Goal: Task Accomplishment & Management: Manage account settings

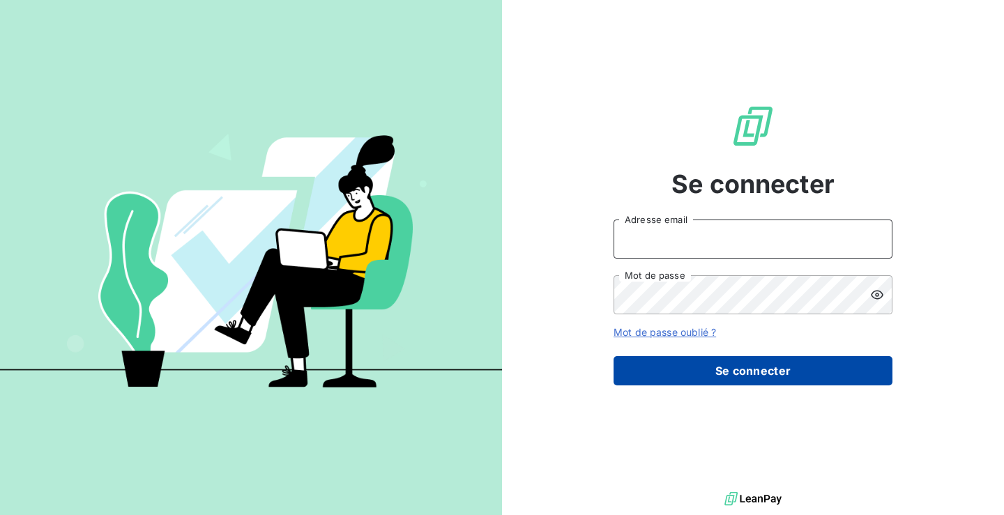
type input "[PERSON_NAME][EMAIL_ADDRESS][DOMAIN_NAME]"
click at [705, 372] on button "Se connecter" at bounding box center [753, 370] width 279 height 29
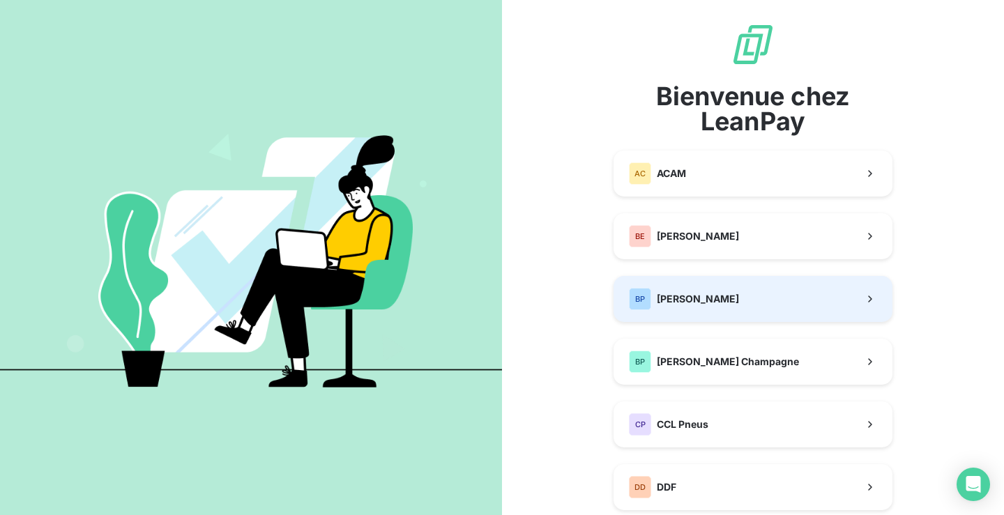
scroll to position [70, 0]
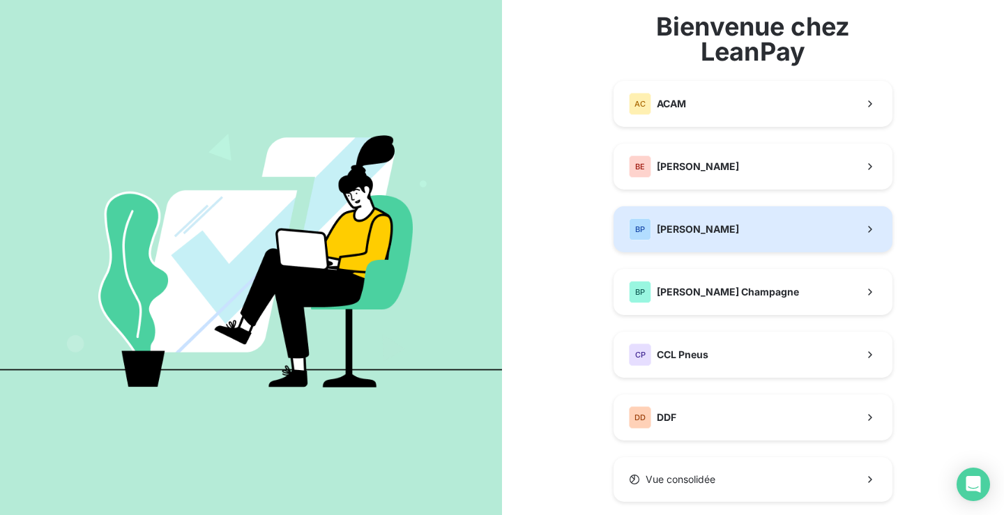
click at [726, 235] on button "BP [PERSON_NAME]" at bounding box center [753, 229] width 279 height 46
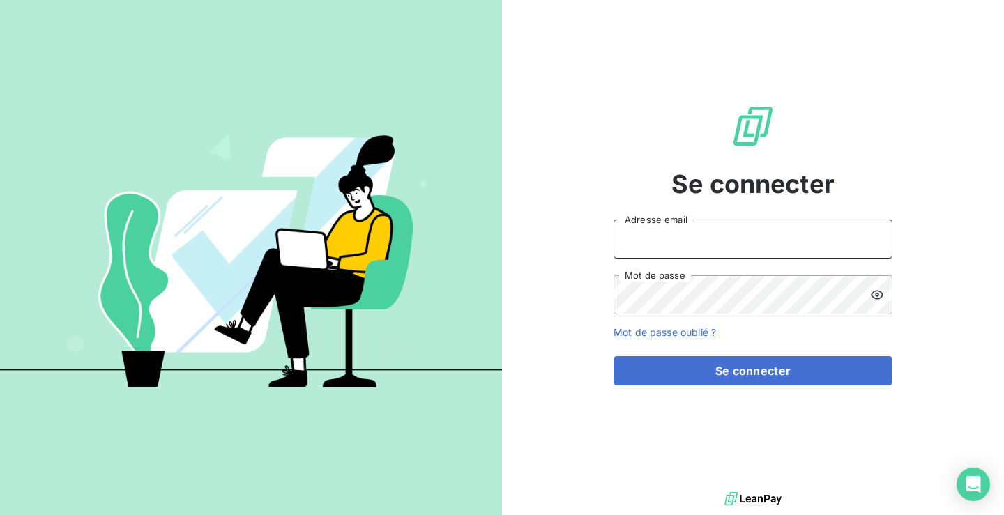
type input "[PERSON_NAME][EMAIL_ADDRESS][DOMAIN_NAME]"
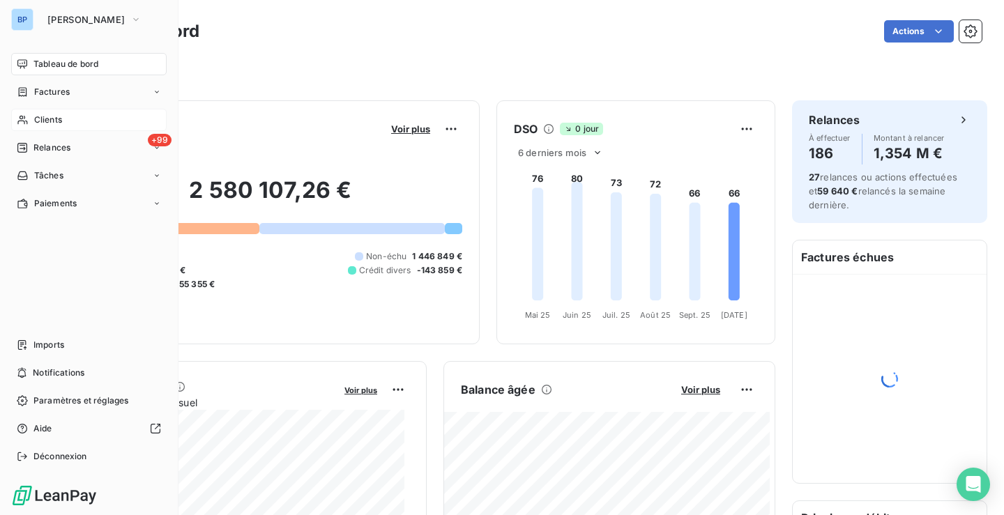
drag, startPoint x: 45, startPoint y: 123, endPoint x: 57, endPoint y: 120, distance: 12.2
click at [45, 123] on span "Clients" at bounding box center [48, 120] width 28 height 13
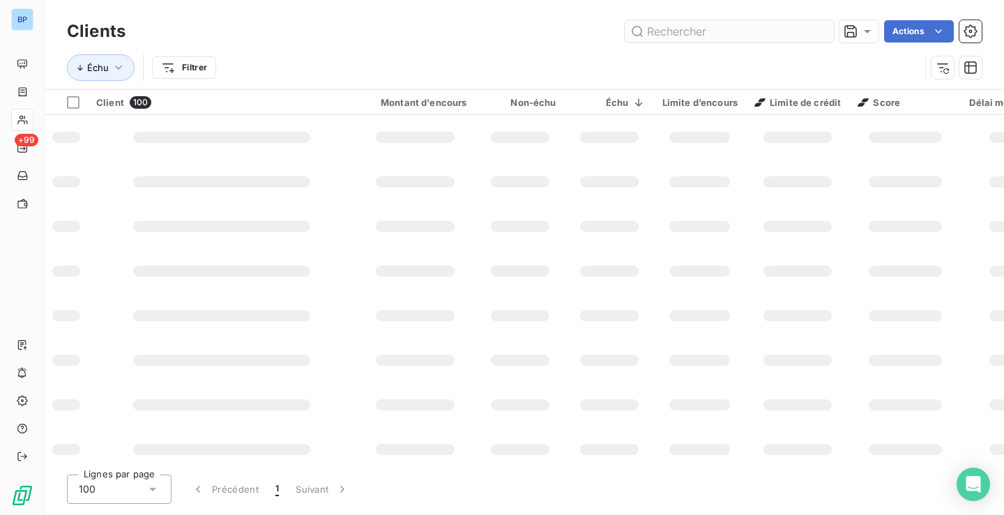
click at [721, 30] on input "text" at bounding box center [729, 31] width 209 height 22
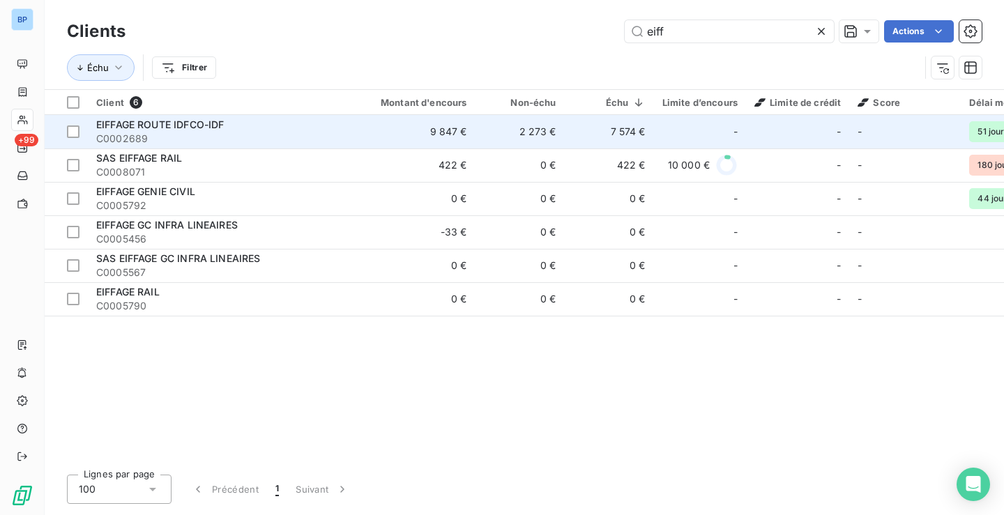
type input "eiff"
click at [234, 137] on span "C0002689" at bounding box center [221, 139] width 251 height 14
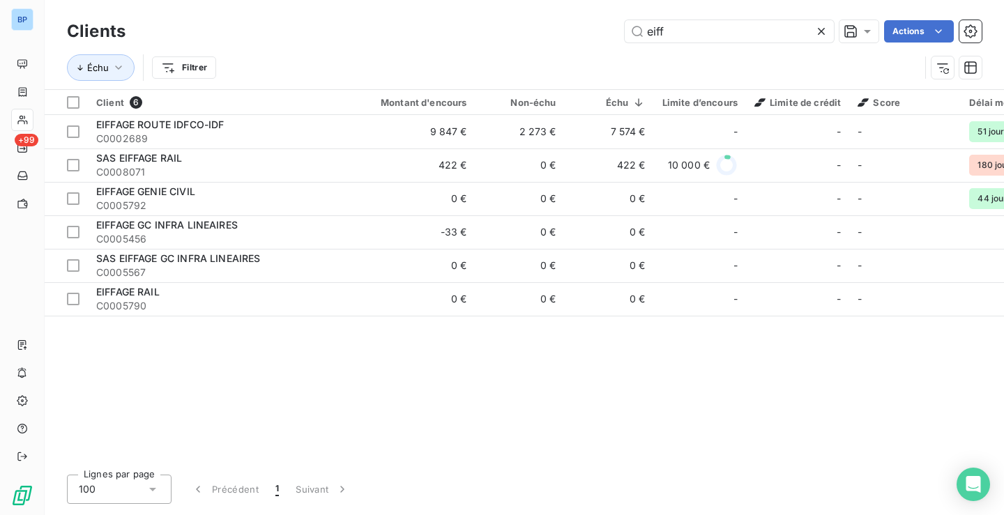
drag, startPoint x: 705, startPoint y: 32, endPoint x: 511, endPoint y: 13, distance: 194.8
click at [511, 13] on div "Clients eiff Actions Échu Filtrer" at bounding box center [525, 44] width 960 height 89
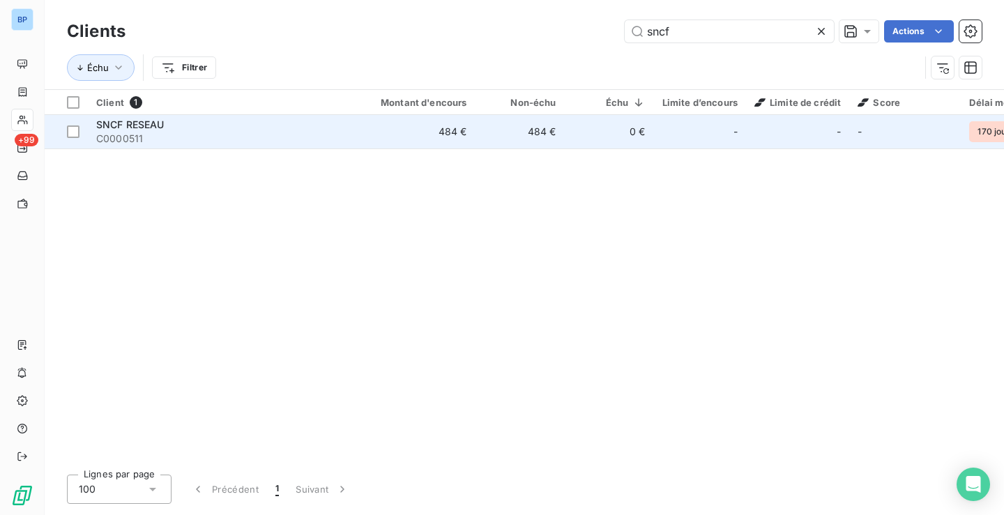
type input "sncf"
click at [359, 130] on td "484 €" at bounding box center [416, 131] width 120 height 33
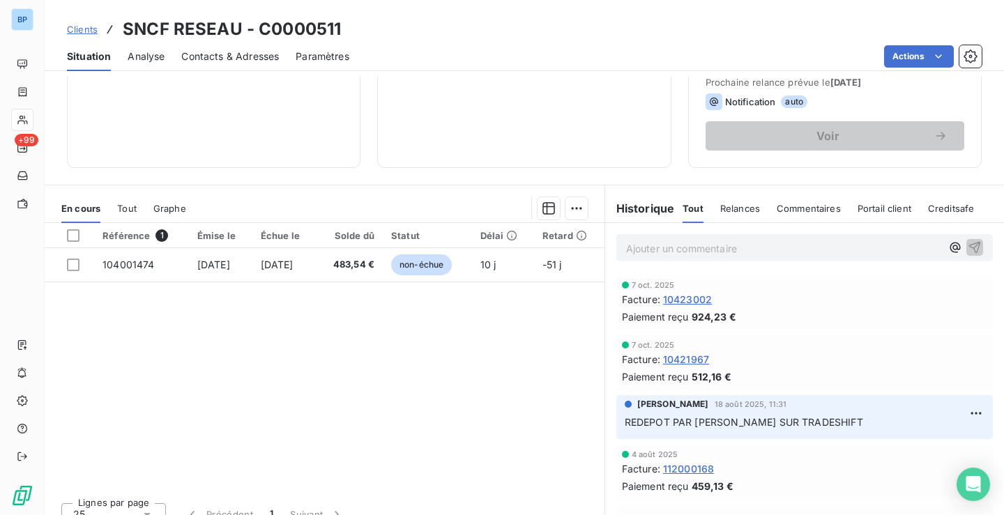
scroll to position [209, 0]
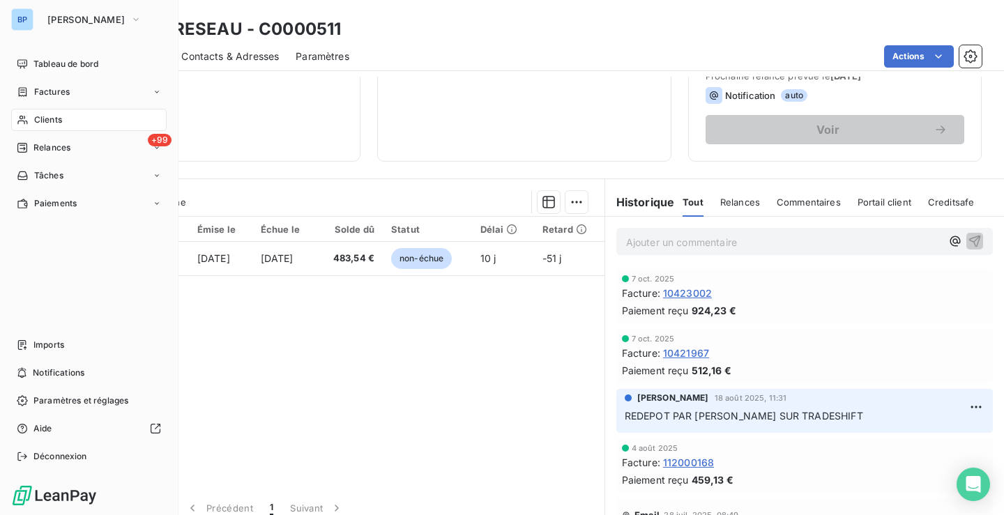
click at [29, 11] on div "BP" at bounding box center [22, 19] width 22 height 22
click at [87, 14] on span "[PERSON_NAME]" at bounding box center [85, 19] width 77 height 11
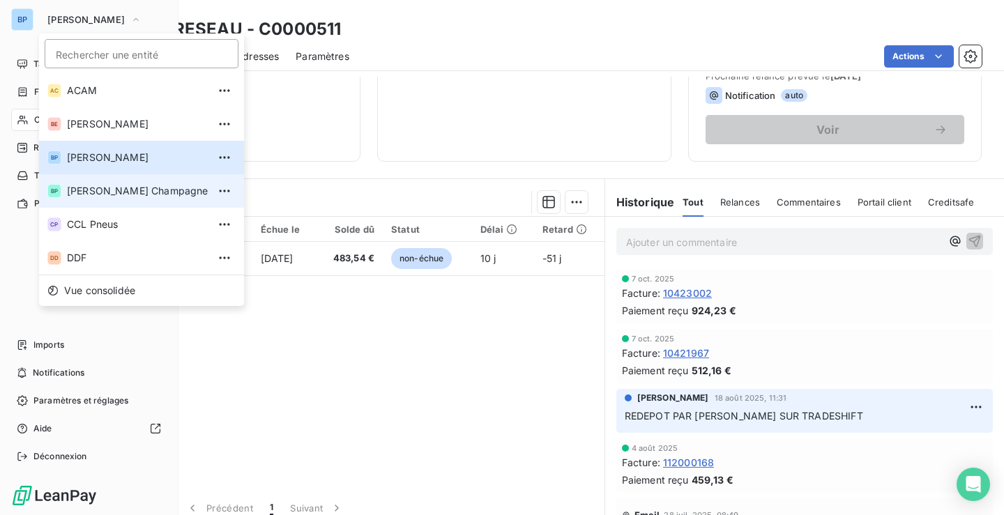
click at [111, 186] on span "[PERSON_NAME] Champagne" at bounding box center [137, 191] width 141 height 14
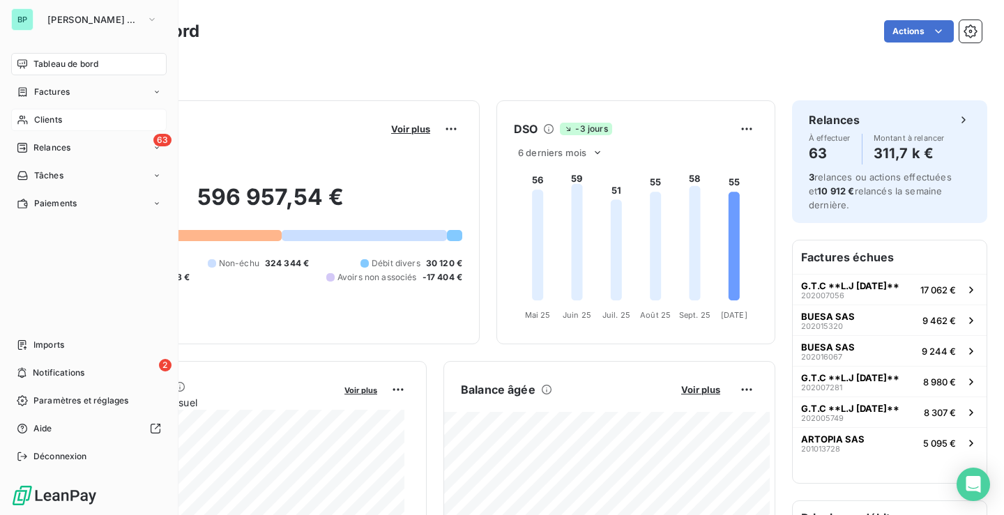
click at [56, 111] on div "Clients" at bounding box center [89, 120] width 156 height 22
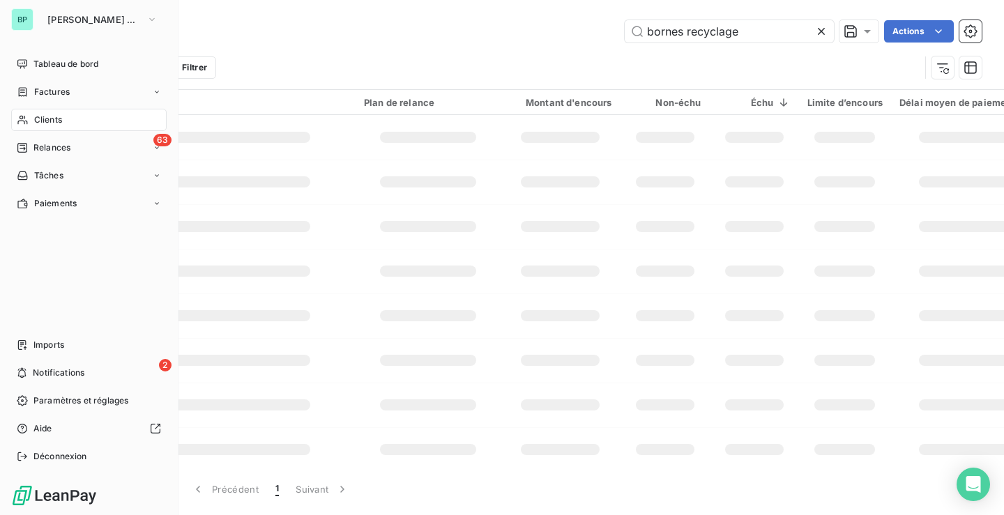
type input "sncf"
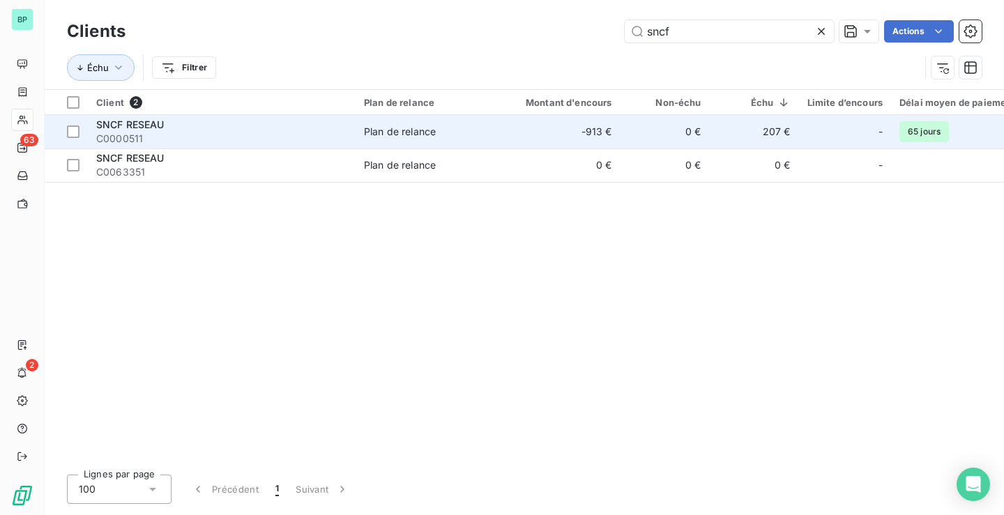
click at [299, 140] on span "C0000511" at bounding box center [221, 139] width 251 height 14
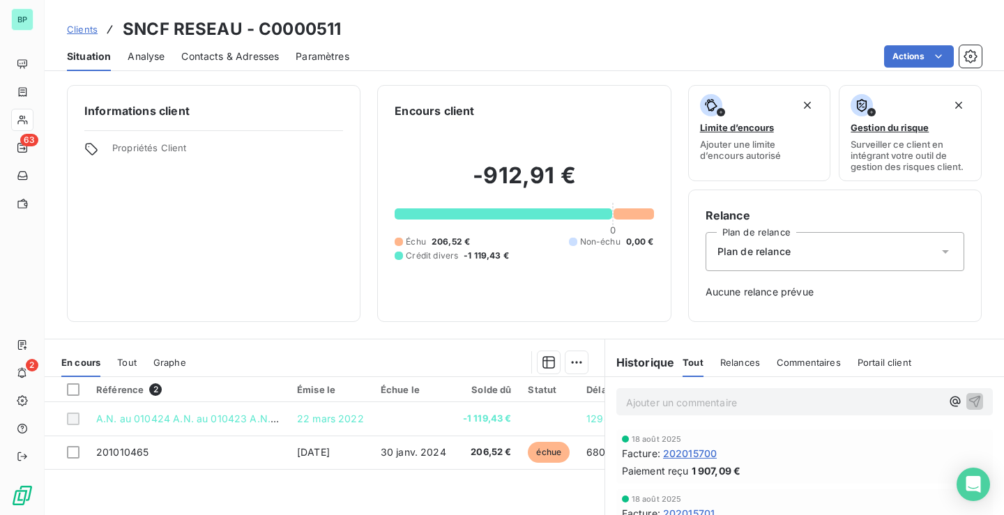
scroll to position [172, 0]
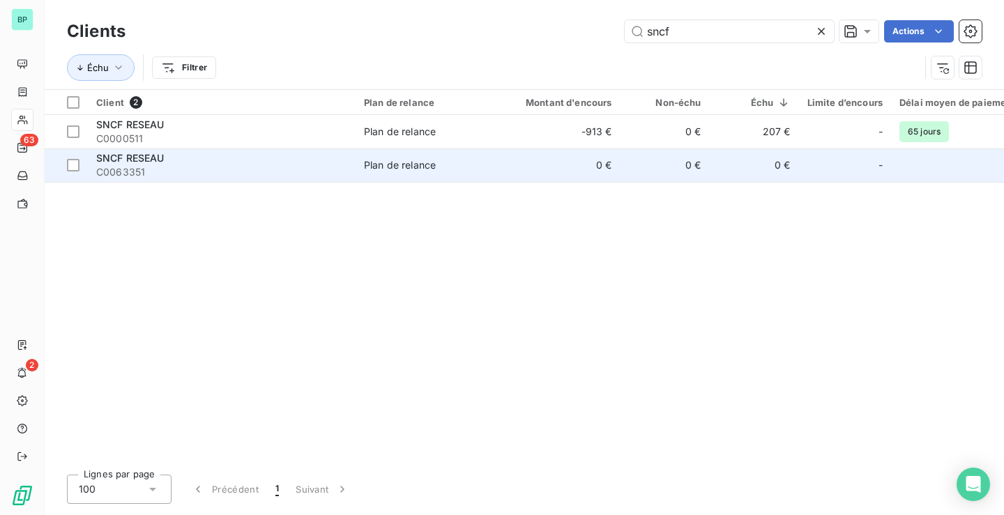
click at [237, 163] on div "SNCF RESEAU" at bounding box center [221, 158] width 251 height 14
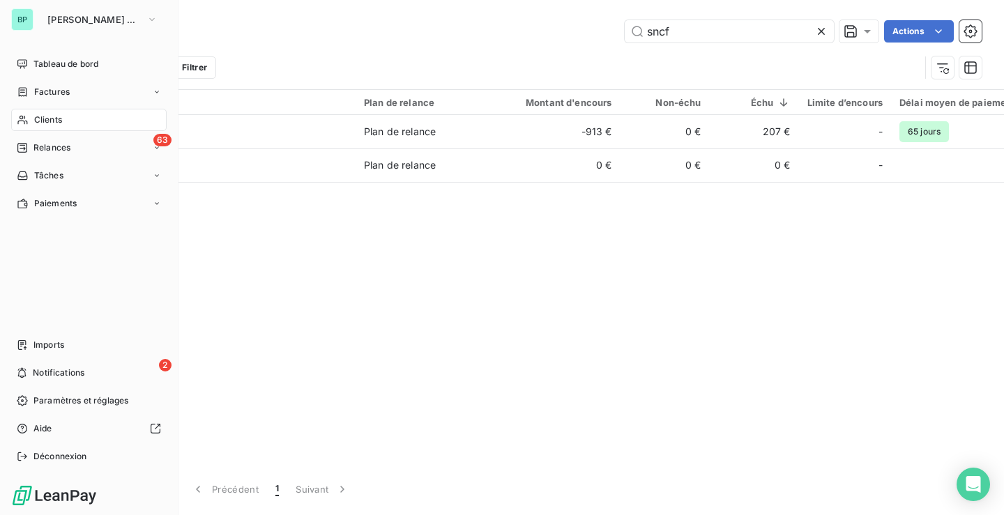
click at [24, 10] on div "BP" at bounding box center [22, 19] width 22 height 22
click at [140, 24] on span "[PERSON_NAME] Champagne" at bounding box center [93, 19] width 93 height 11
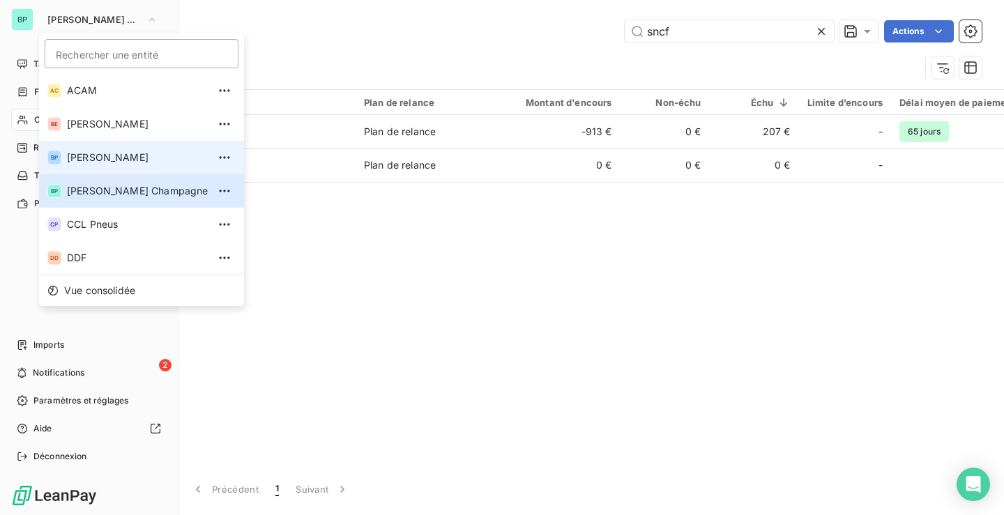
click at [125, 153] on span "[PERSON_NAME]" at bounding box center [137, 158] width 141 height 14
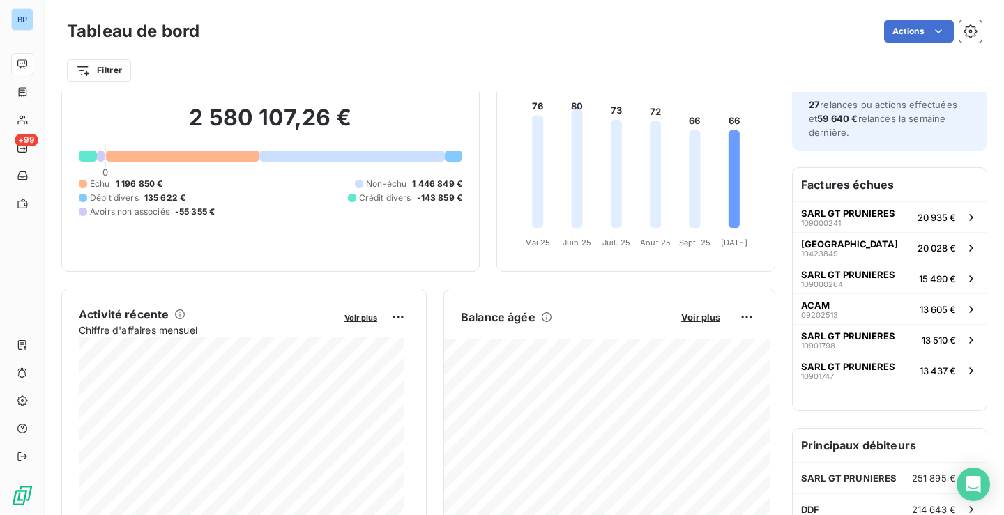
scroll to position [210, 0]
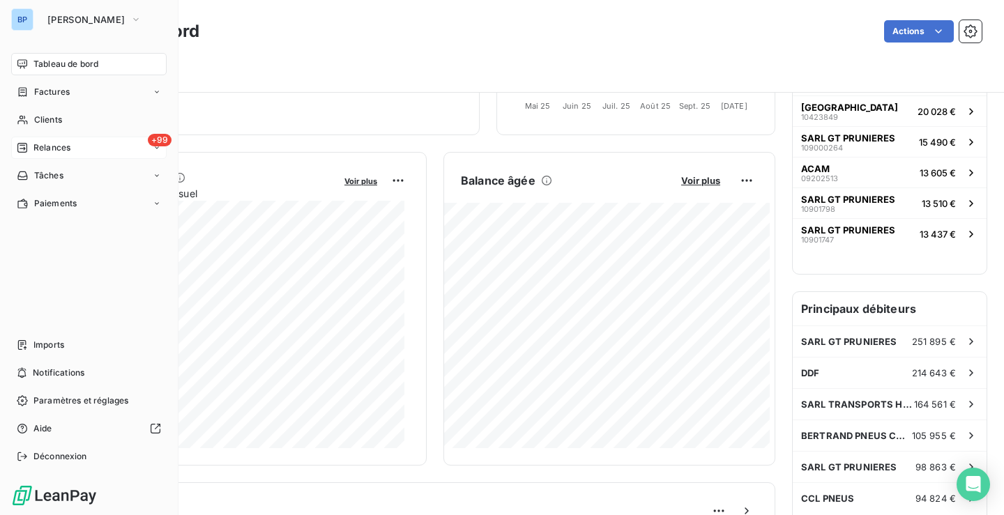
click at [64, 149] on span "Relances" at bounding box center [51, 148] width 37 height 13
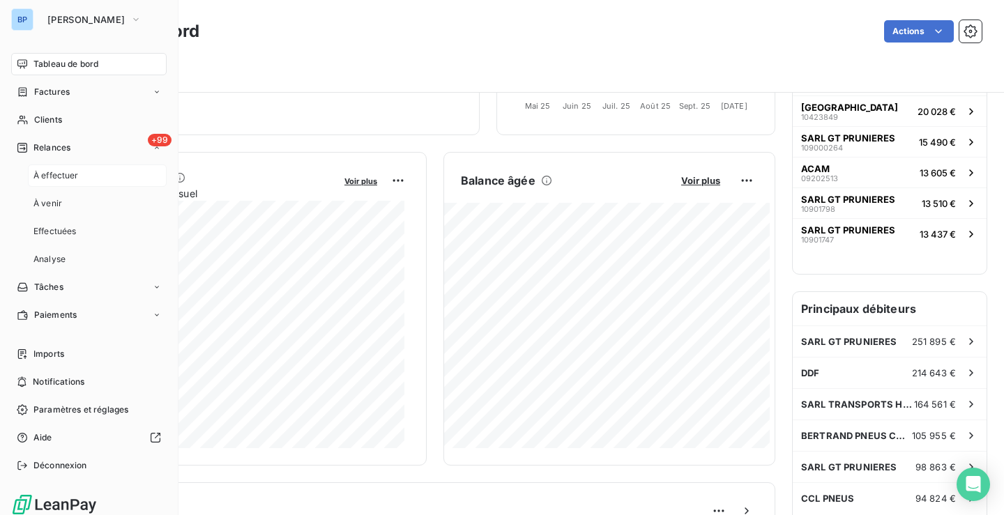
click at [103, 175] on div "À effectuer" at bounding box center [97, 176] width 139 height 22
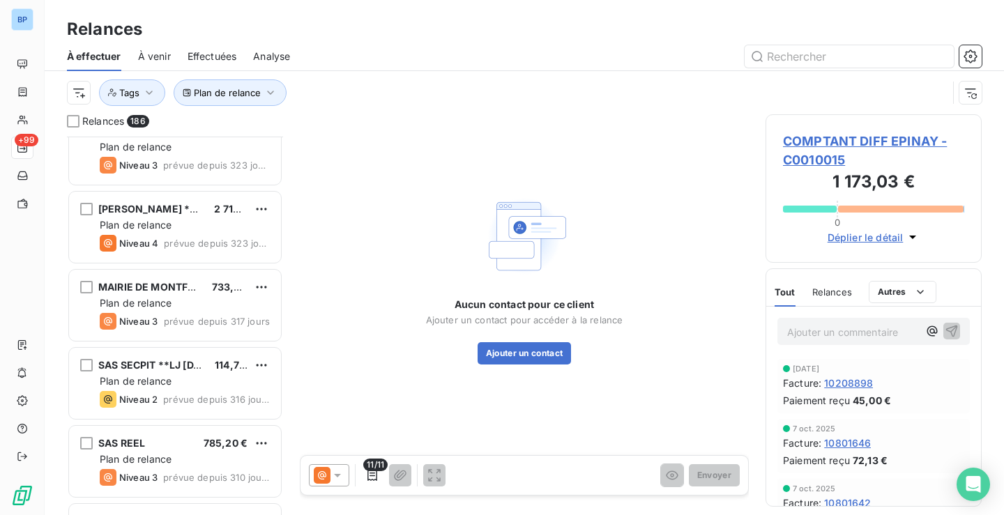
scroll to position [3070, 0]
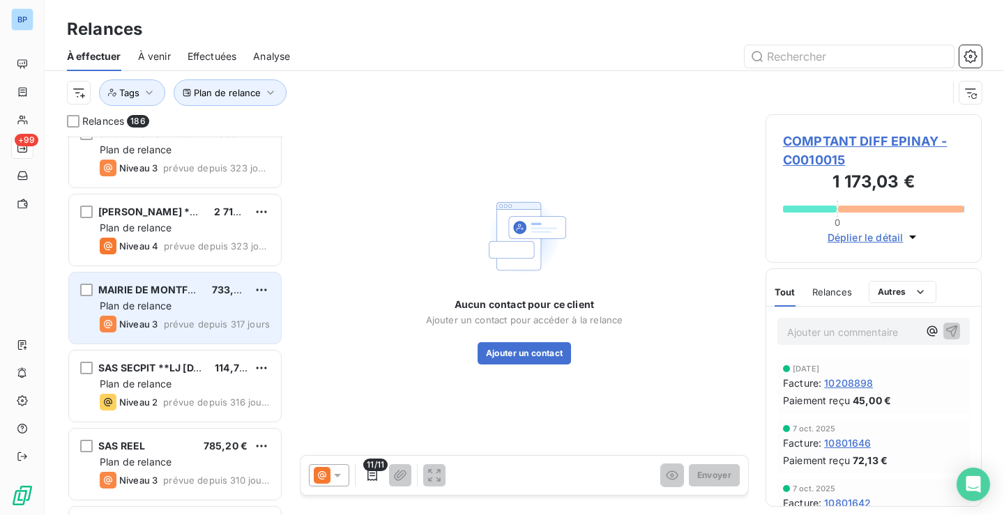
click at [176, 301] on div "Plan de relance" at bounding box center [185, 306] width 170 height 14
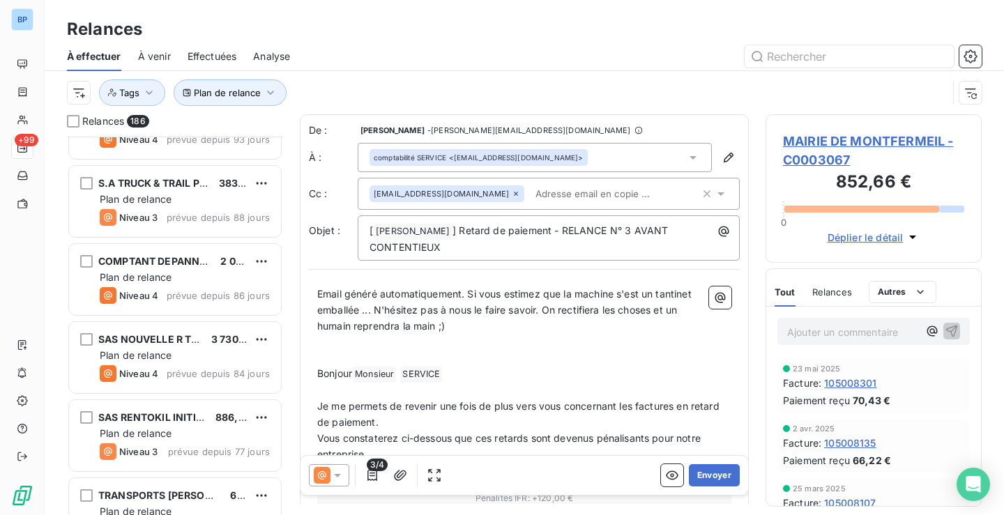
scroll to position [5232, 0]
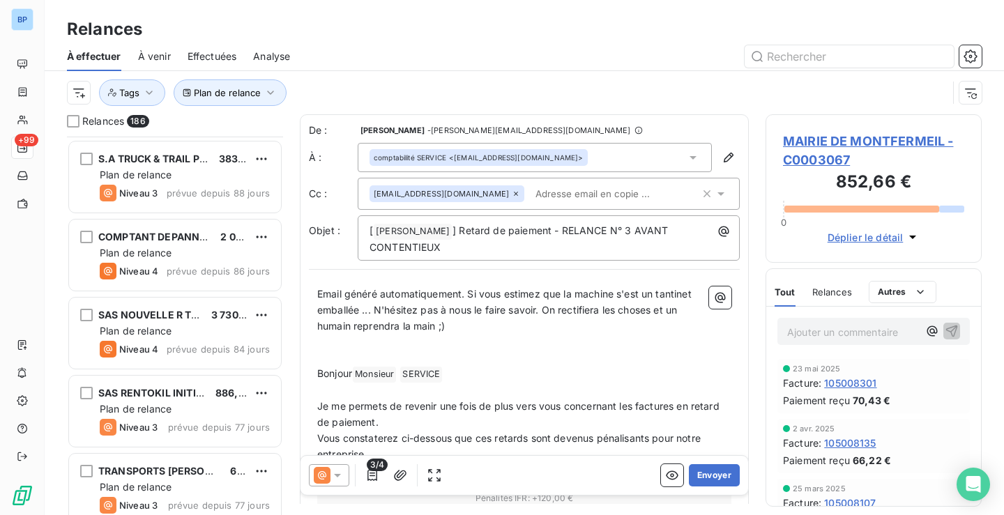
click at [287, 52] on span "Analyse" at bounding box center [271, 57] width 37 height 14
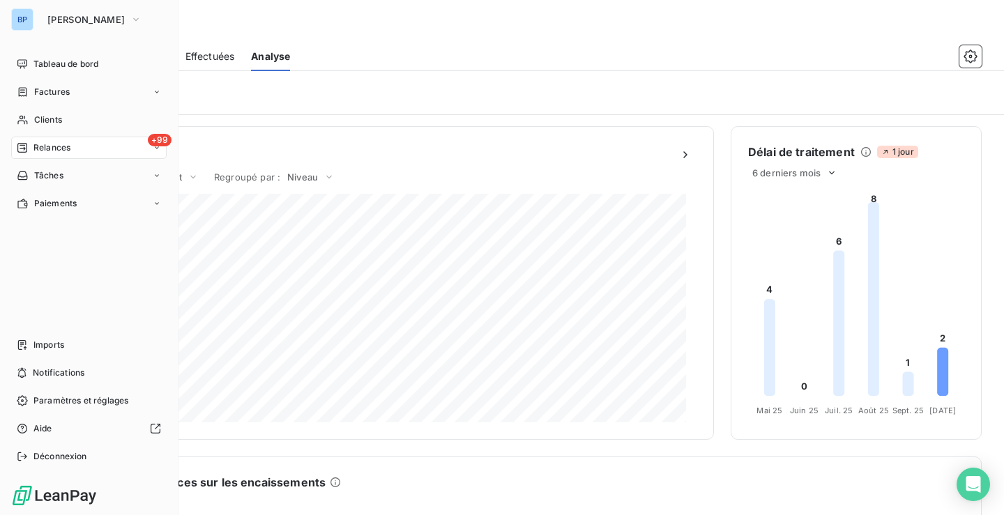
click at [28, 147] on div "Relances" at bounding box center [44, 148] width 54 height 13
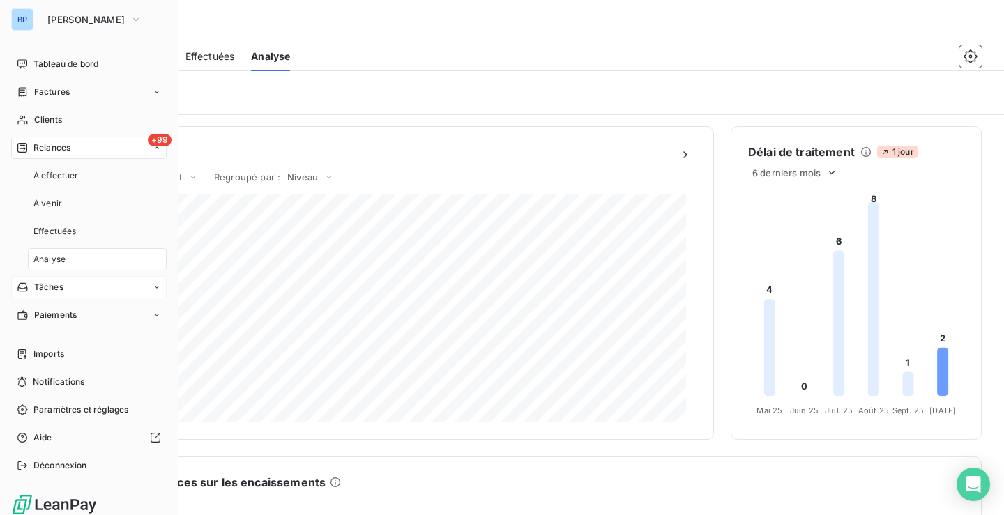
click at [78, 284] on div "Tâches" at bounding box center [89, 287] width 156 height 22
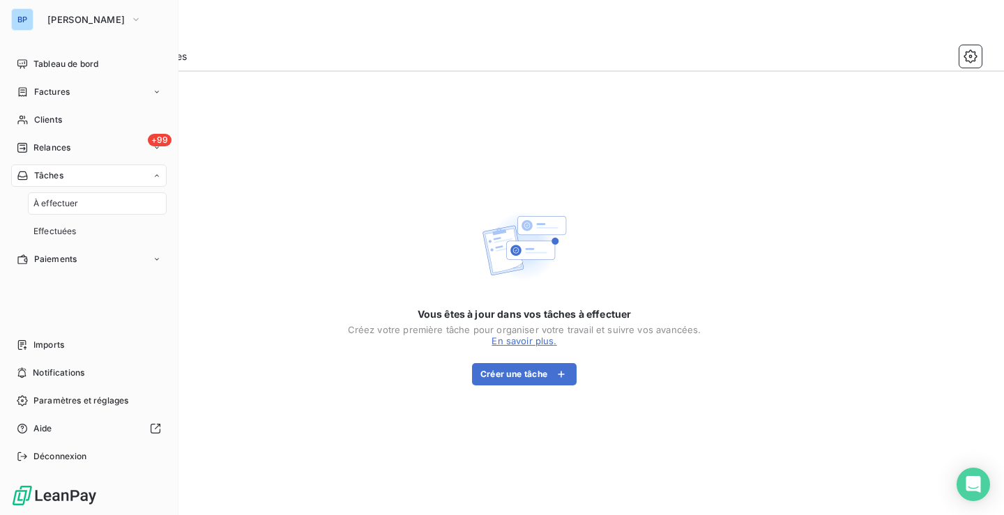
click at [68, 213] on div "À effectuer" at bounding box center [97, 204] width 139 height 22
click at [57, 63] on span "Tableau de bord" at bounding box center [65, 64] width 65 height 13
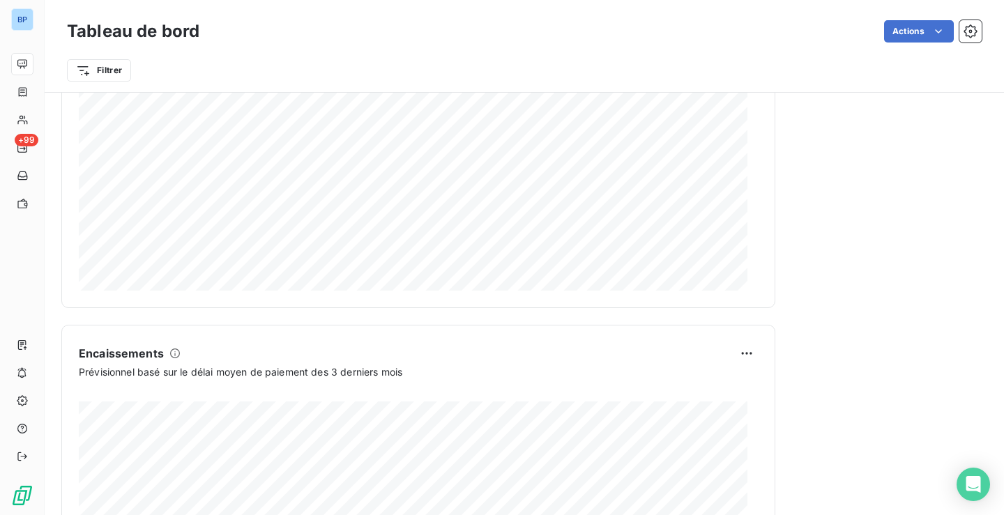
scroll to position [844, 0]
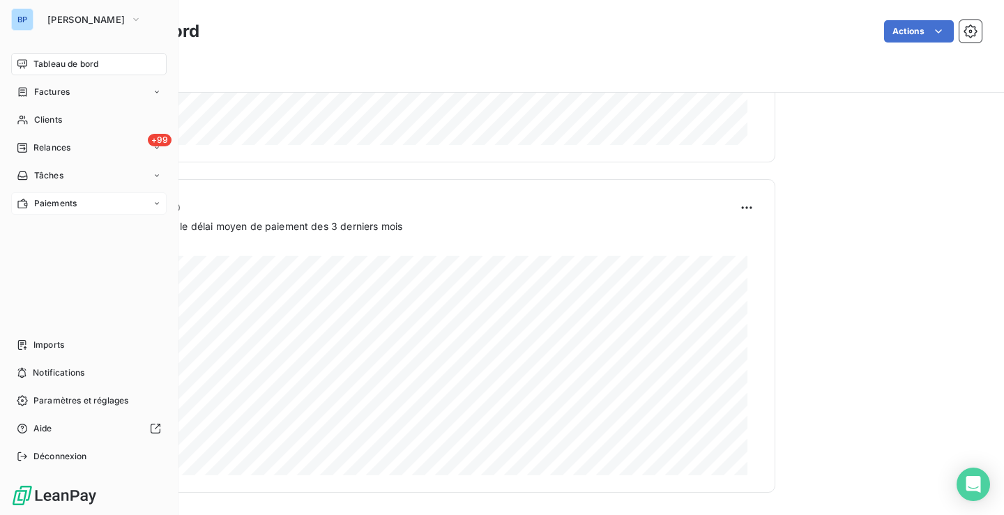
click at [145, 198] on div "Paiements" at bounding box center [89, 204] width 156 height 22
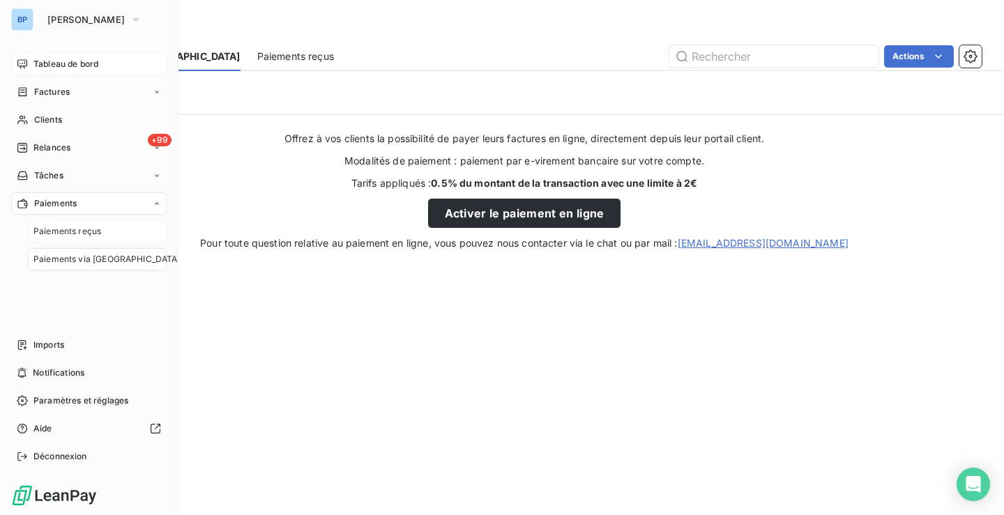
click at [112, 225] on div "Paiements reçus" at bounding box center [97, 231] width 139 height 22
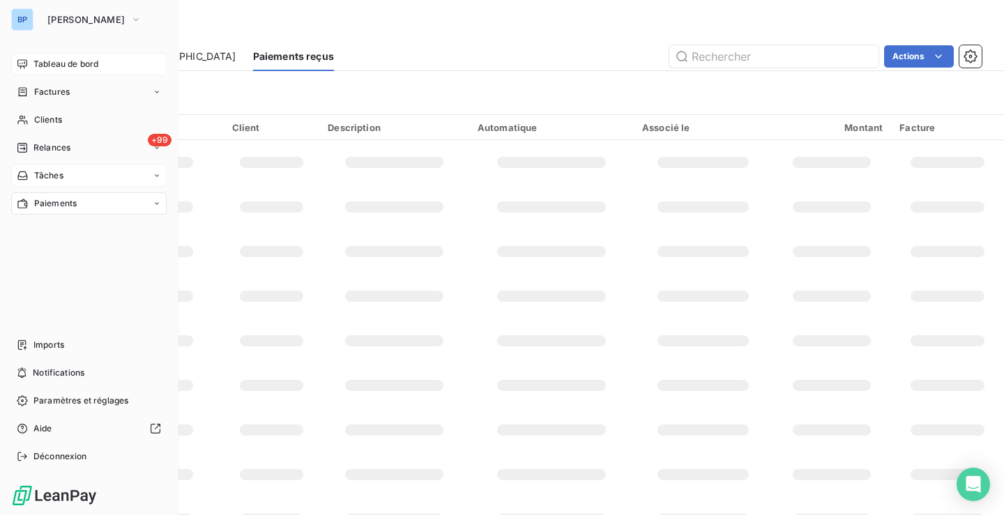
click at [59, 165] on div "Tâches" at bounding box center [89, 176] width 156 height 22
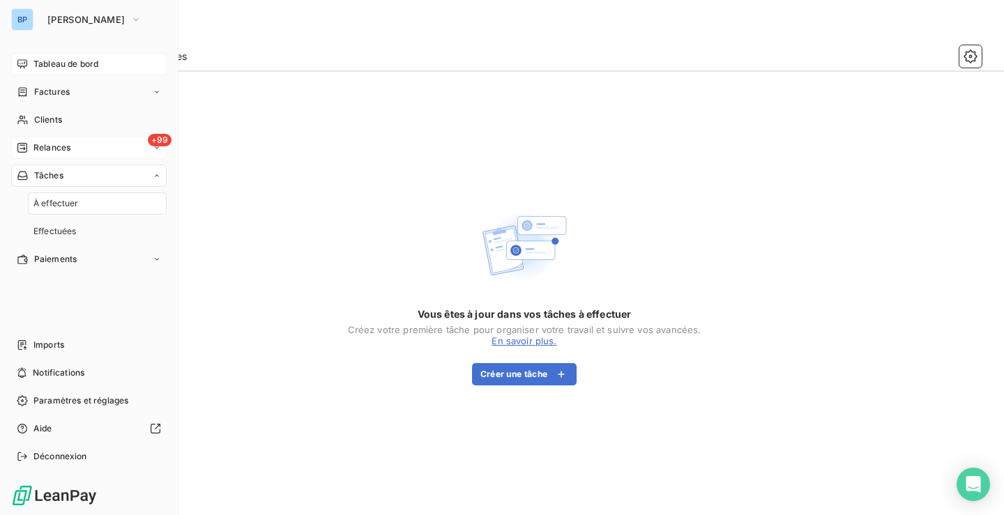
click at [78, 152] on div "+99 Relances" at bounding box center [89, 148] width 156 height 22
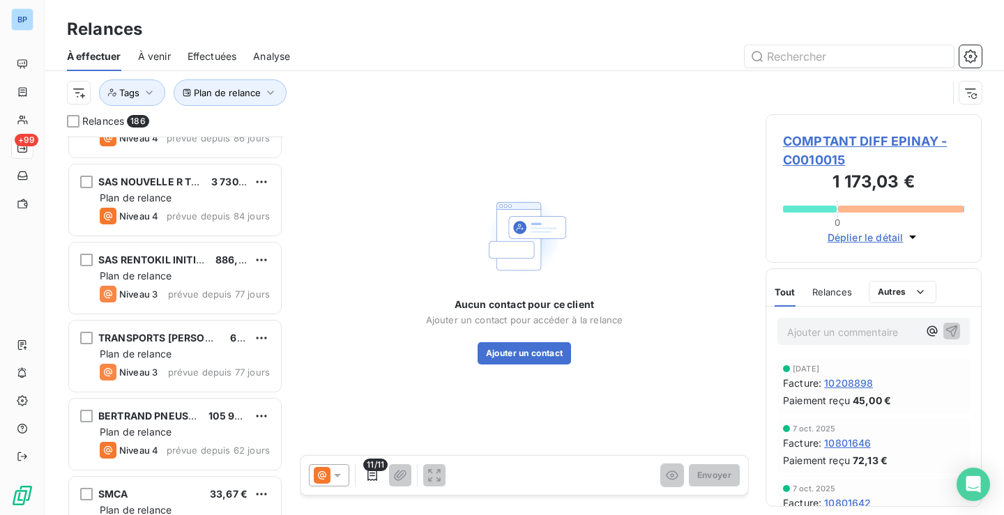
scroll to position [5372, 0]
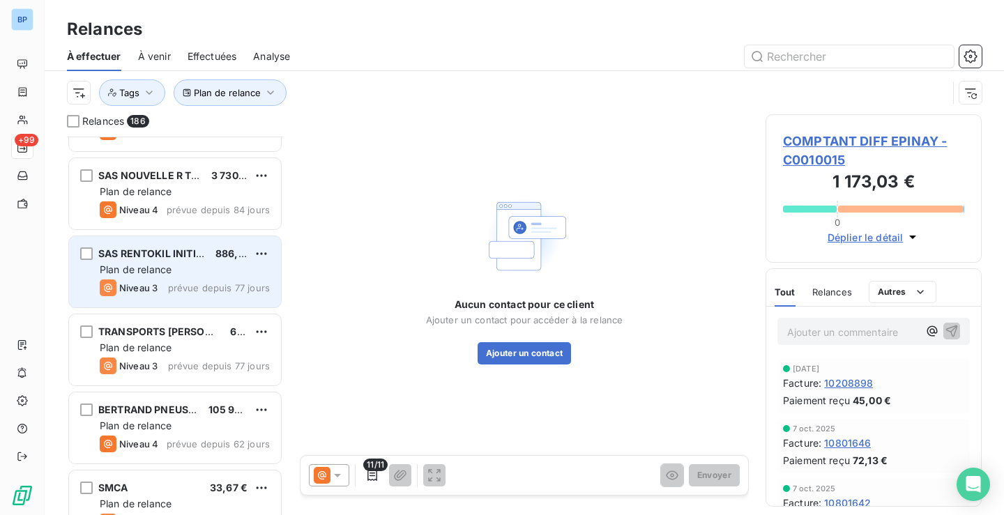
click at [189, 289] on span "prévue depuis 77 jours" at bounding box center [219, 288] width 102 height 11
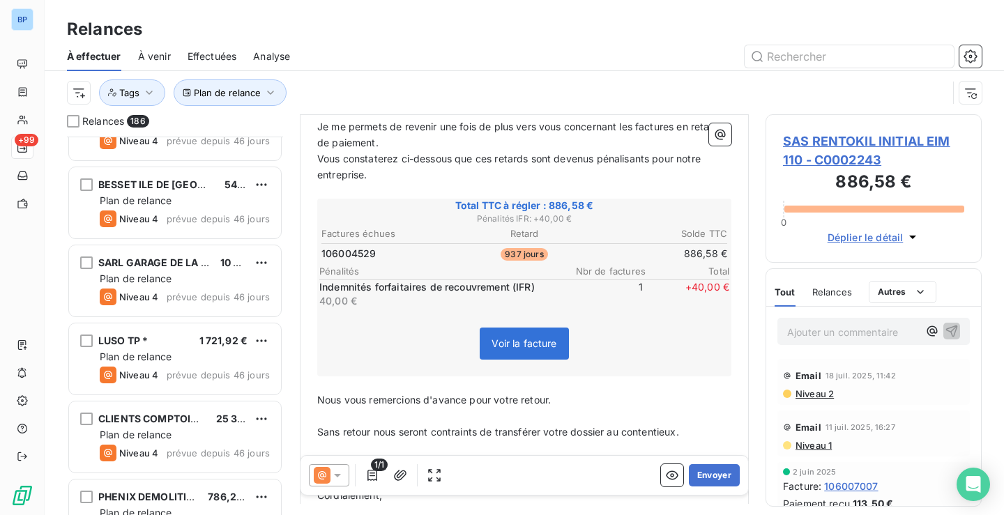
scroll to position [6697, 0]
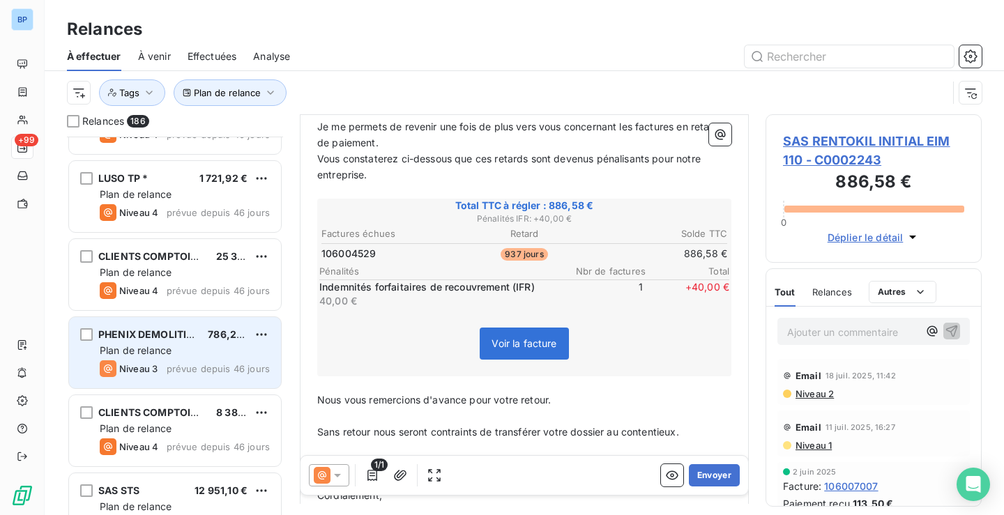
click at [194, 360] on div "PHENIX DEMOLITIONS 786,24 € Plan de relance Niveau 3 prévue depuis 46 jours" at bounding box center [175, 352] width 212 height 71
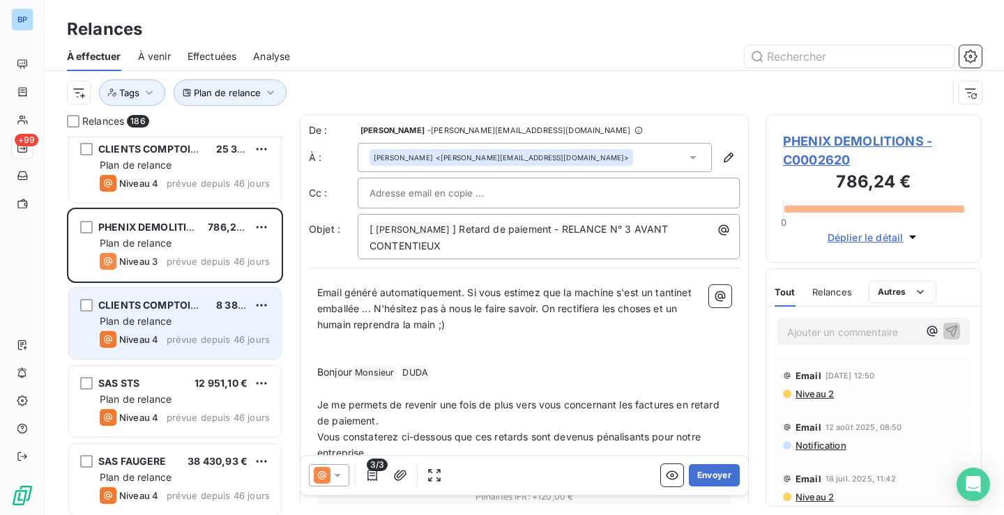
scroll to position [6837, 0]
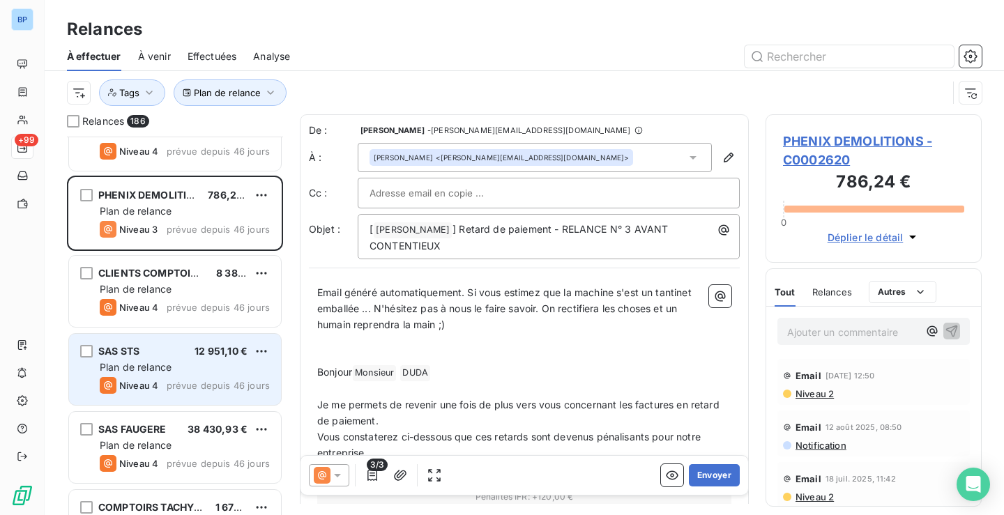
click at [155, 380] on span "Niveau 4" at bounding box center [138, 385] width 39 height 11
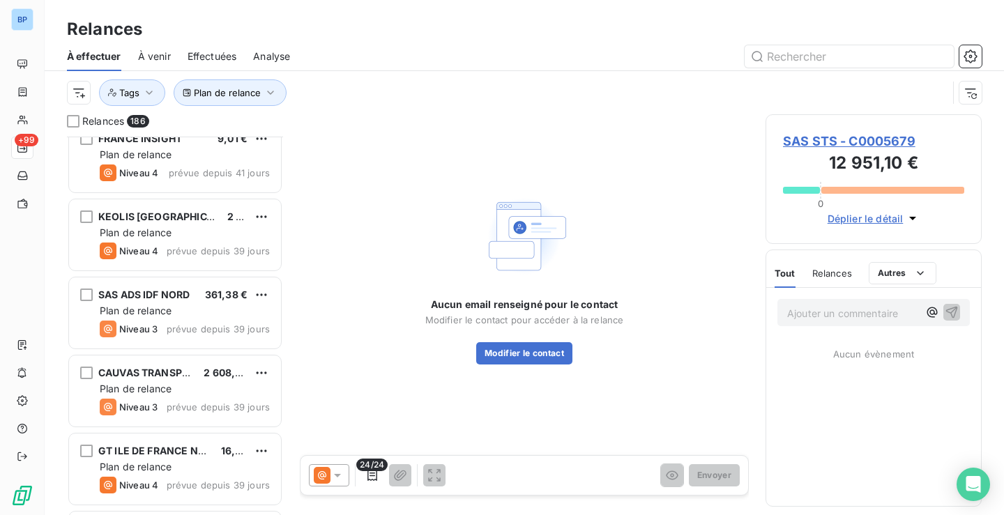
scroll to position [8720, 0]
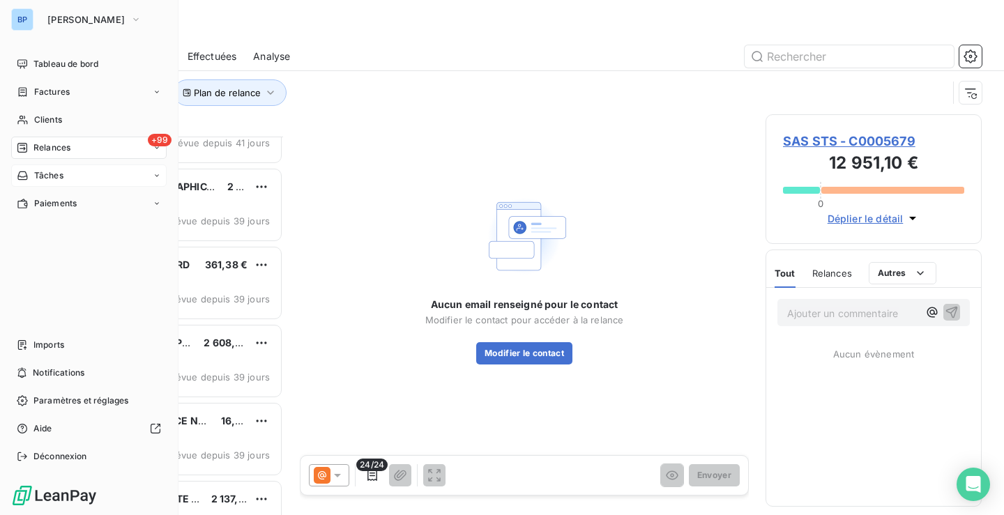
click at [56, 172] on span "Tâches" at bounding box center [48, 176] width 29 height 13
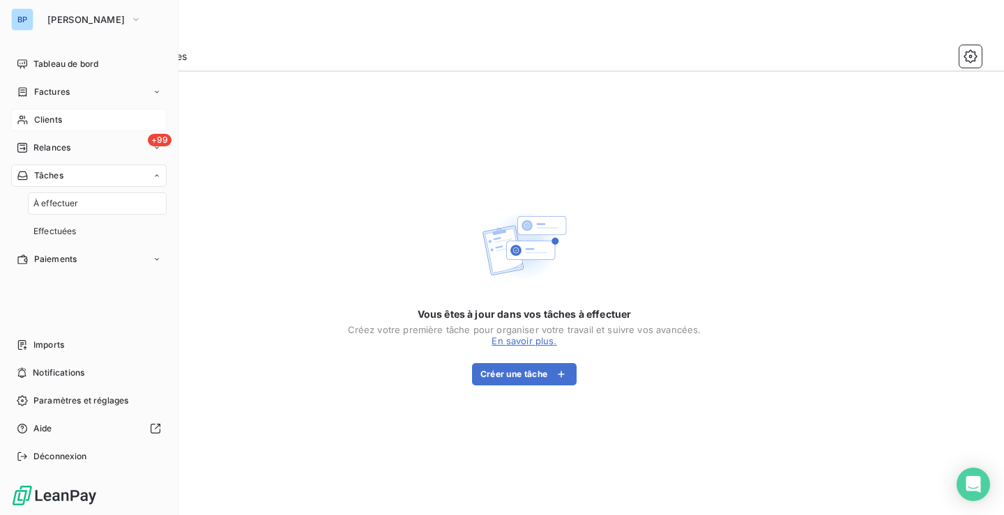
click at [49, 113] on div "Clients" at bounding box center [89, 120] width 156 height 22
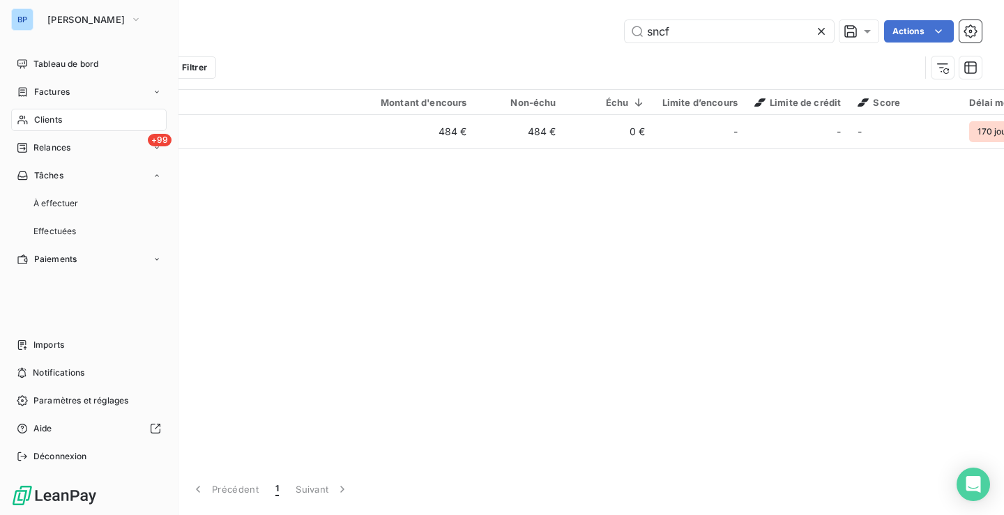
click at [49, 76] on nav "Tableau de bord Factures Clients +99 Relances Tâches À effectuer Effectuées Pai…" at bounding box center [89, 162] width 156 height 218
click at [47, 80] on nav "Tableau de bord Factures Clients +99 Relances Tâches À effectuer Effectuées Pai…" at bounding box center [89, 162] width 156 height 218
click at [47, 87] on span "Factures" at bounding box center [52, 92] width 36 height 13
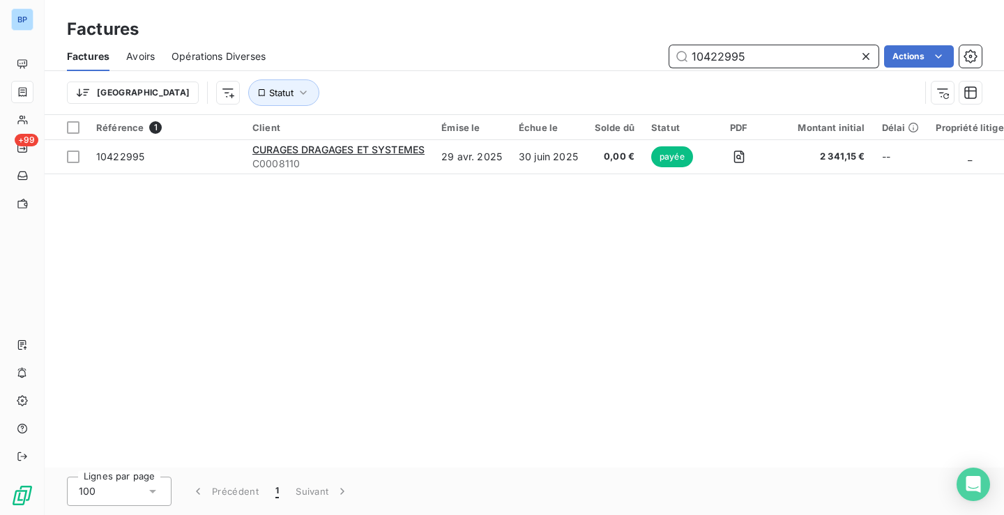
drag, startPoint x: 761, startPoint y: 60, endPoint x: 759, endPoint y: 73, distance: 12.7
click at [759, 73] on div "Factures Avoirs Opérations Diverses 10422995 Actions Trier Statut" at bounding box center [525, 78] width 960 height 73
drag, startPoint x: 331, startPoint y: 118, endPoint x: 326, endPoint y: 187, distance: 69.2
drag, startPoint x: 326, startPoint y: 187, endPoint x: 121, endPoint y: 209, distance: 206.2
click at [140, 257] on div "Référence 1 Client Émise le Échue le Solde dû Statut PDF Montant initial Délai …" at bounding box center [525, 291] width 960 height 353
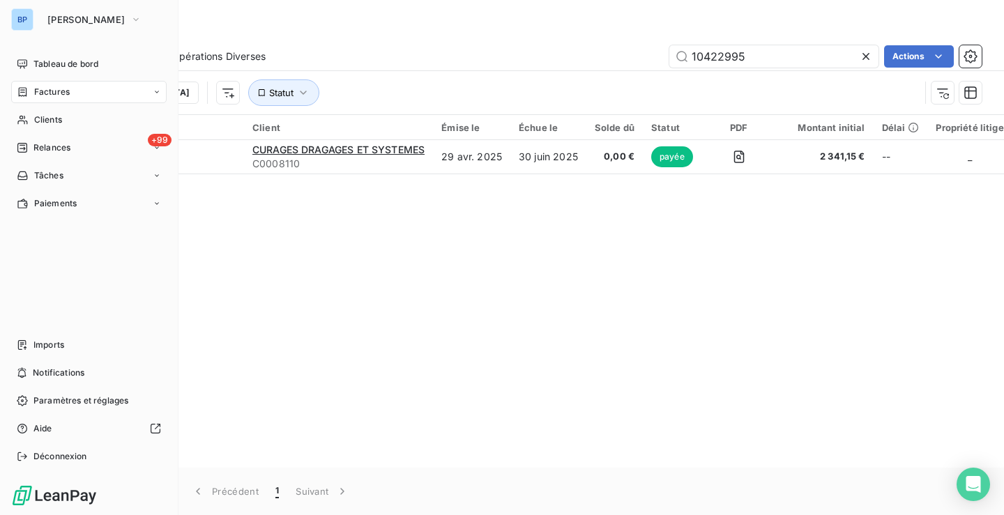
click at [24, 89] on icon at bounding box center [23, 91] width 12 height 11
click at [33, 63] on div "Tableau de bord" at bounding box center [89, 64] width 156 height 22
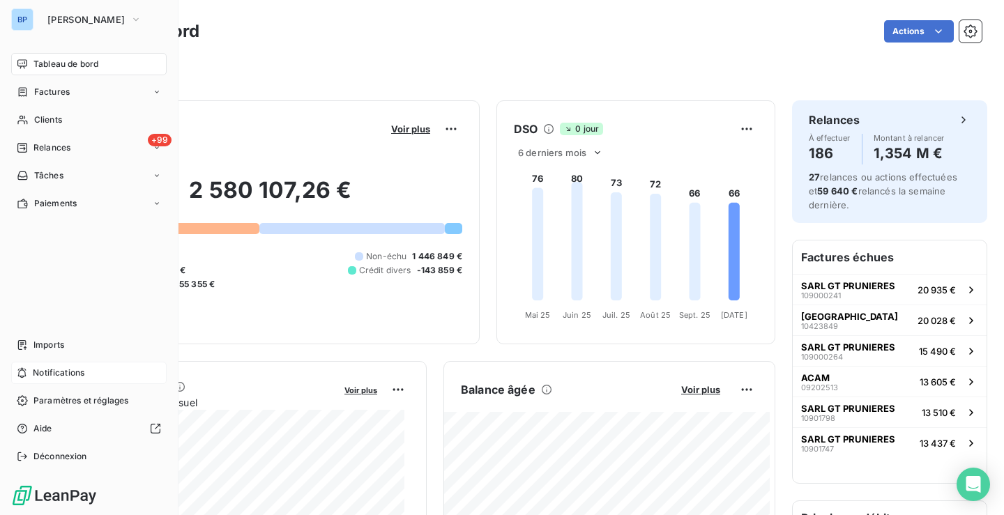
click at [84, 375] on span "Notifications" at bounding box center [59, 373] width 52 height 13
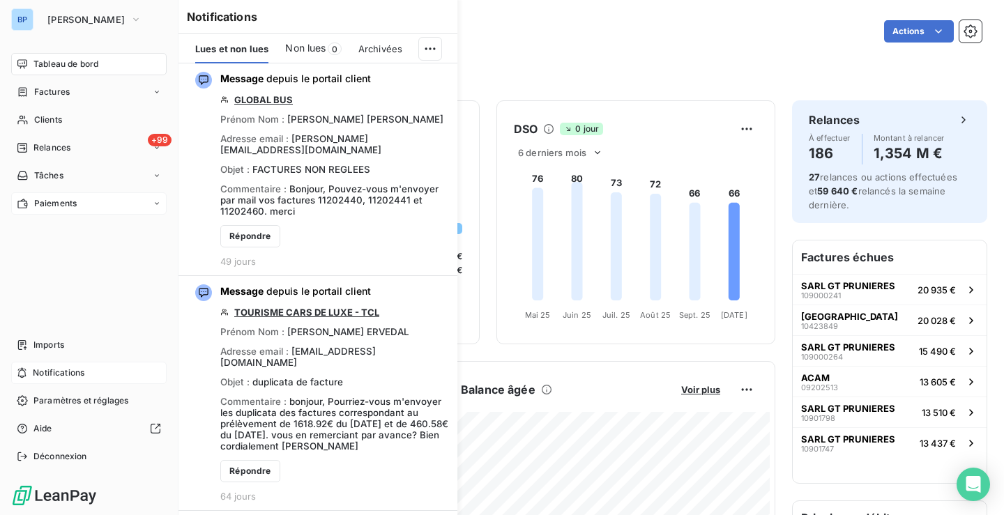
click at [72, 205] on span "Paiements" at bounding box center [55, 203] width 43 height 13
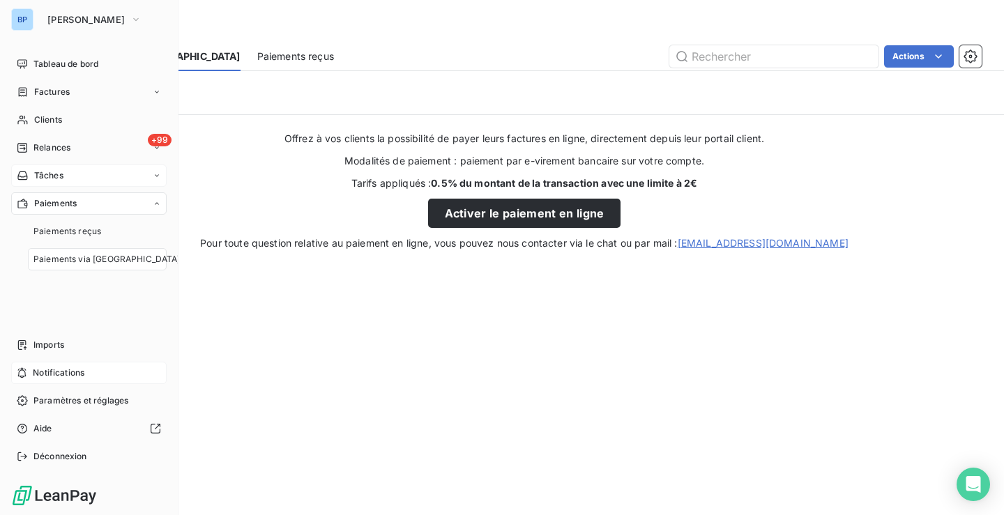
click at [88, 174] on div "Tâches" at bounding box center [89, 176] width 156 height 22
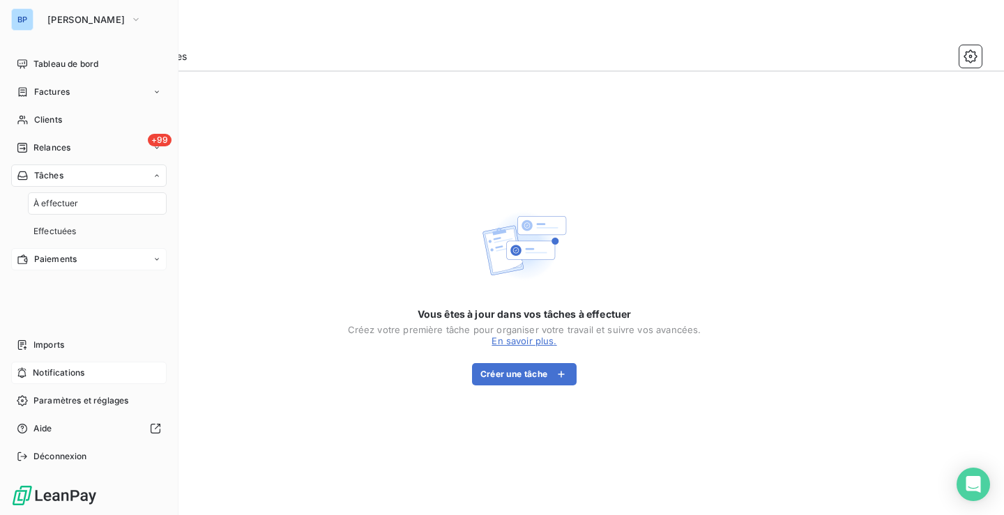
click at [65, 258] on span "Paiements" at bounding box center [55, 259] width 43 height 13
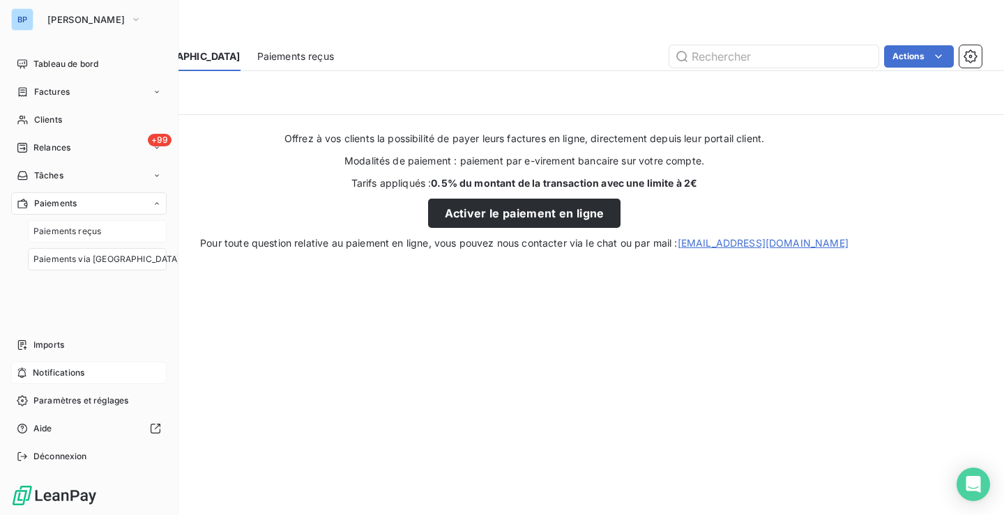
click at [68, 235] on span "Paiements reçus" at bounding box center [67, 231] width 68 height 13
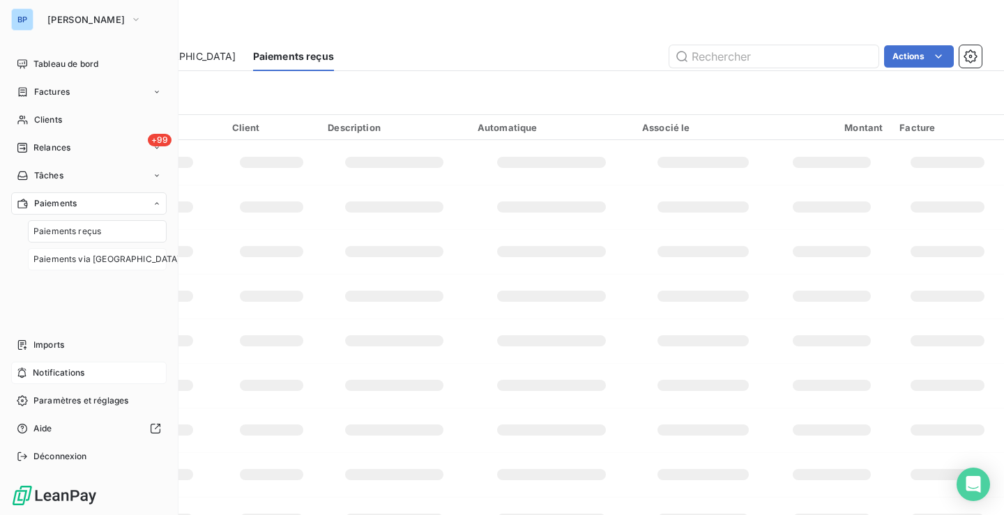
click at [75, 260] on span "Paiements via [GEOGRAPHIC_DATA]" at bounding box center [106, 259] width 147 height 13
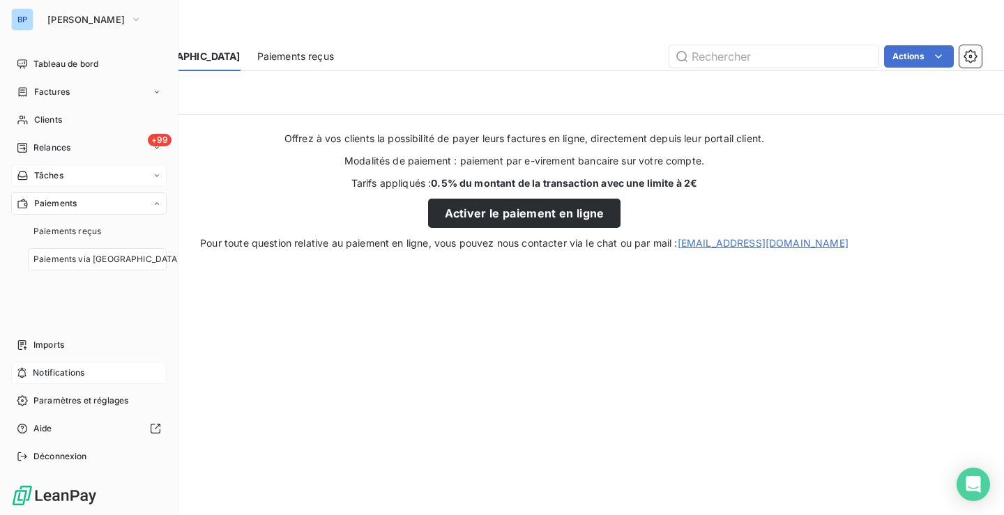
click at [60, 177] on span "Tâches" at bounding box center [48, 176] width 29 height 13
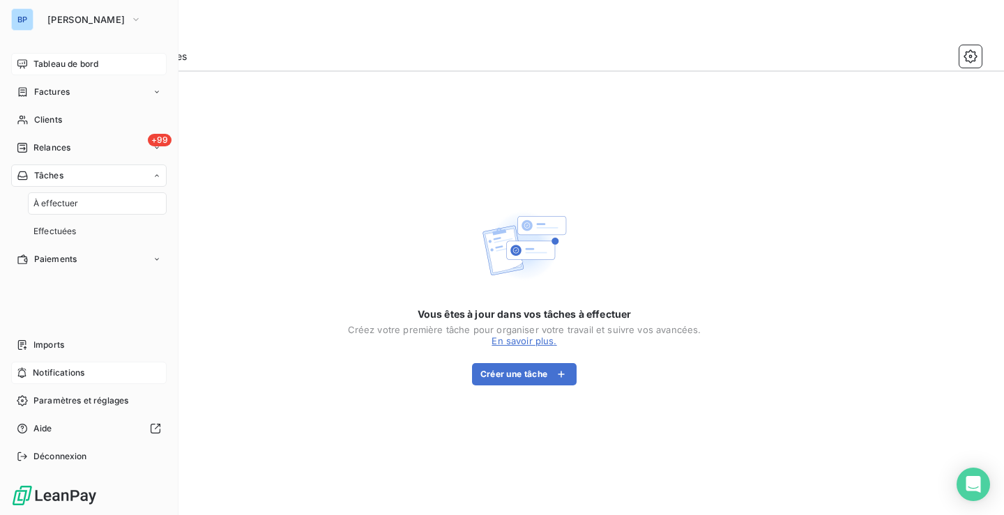
click at [61, 66] on span "Tableau de bord" at bounding box center [65, 64] width 65 height 13
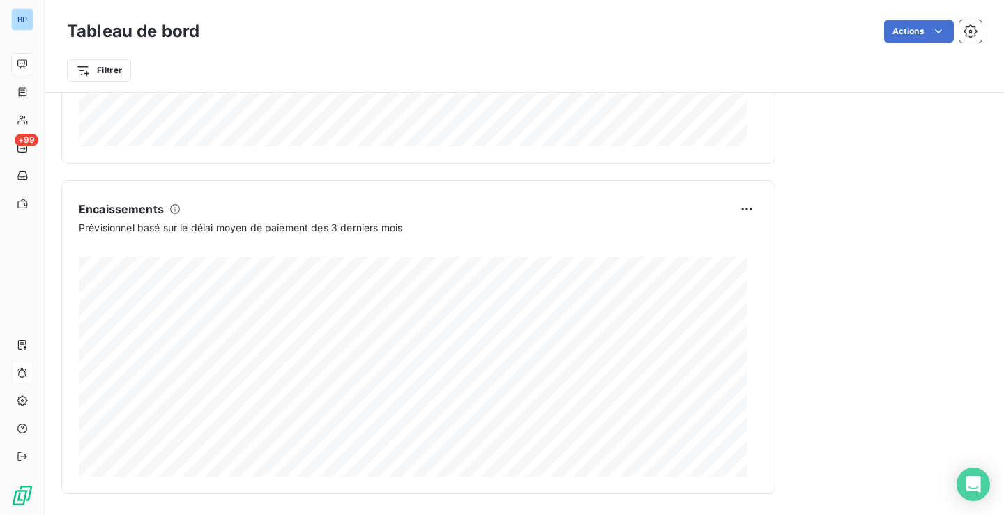
scroll to position [844, 0]
click at [176, 207] on icon at bounding box center [175, 207] width 11 height 11
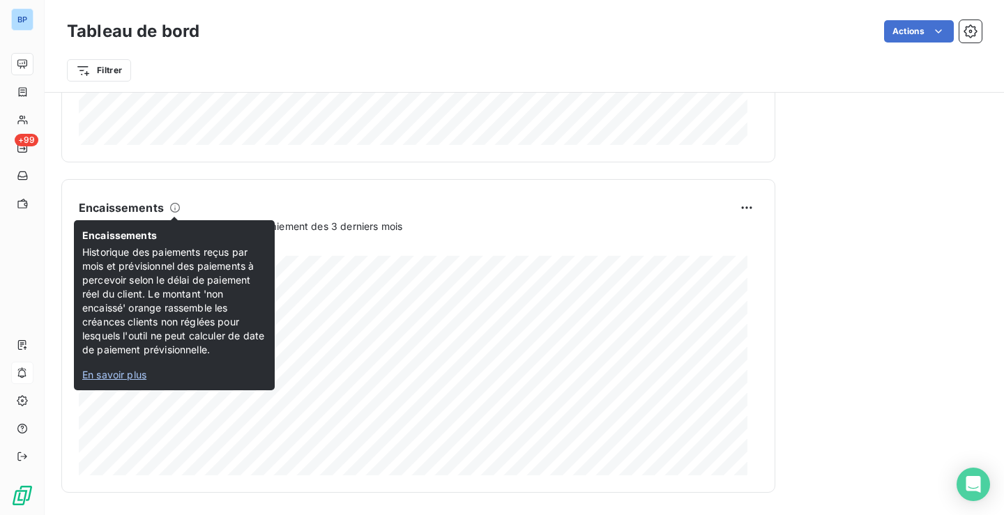
click at [122, 375] on span "En savoir plus" at bounding box center [114, 375] width 64 height 12
